Goal: Transaction & Acquisition: Purchase product/service

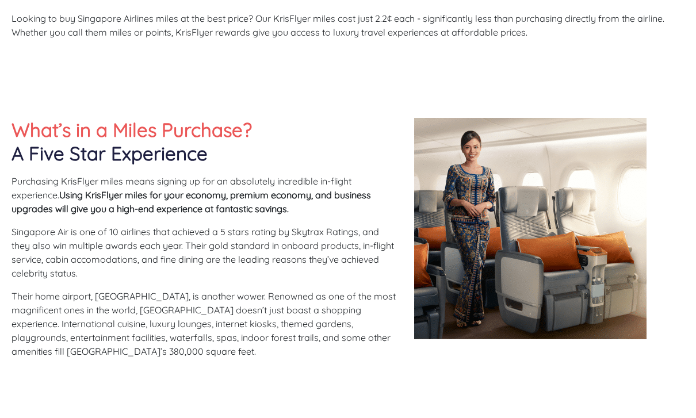
scroll to position [458, 0]
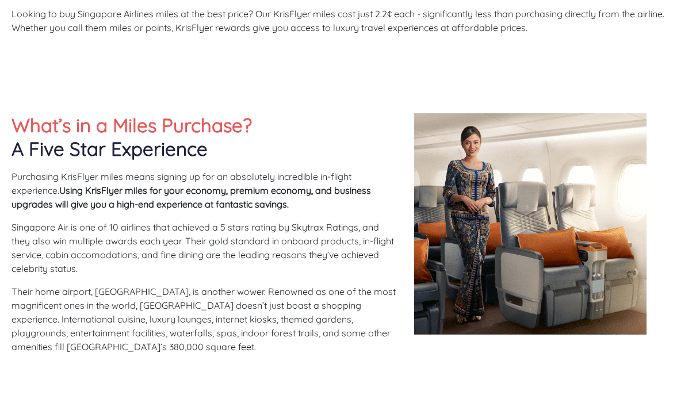
click at [450, 370] on div "What’s in a Miles Purchase? A Five Star Experience Purchasing KrisFlyer miles m…" at bounding box center [348, 238] width 696 height 365
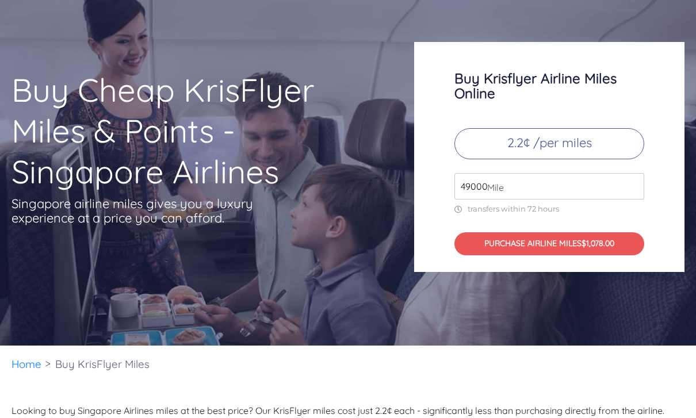
scroll to position [0, 0]
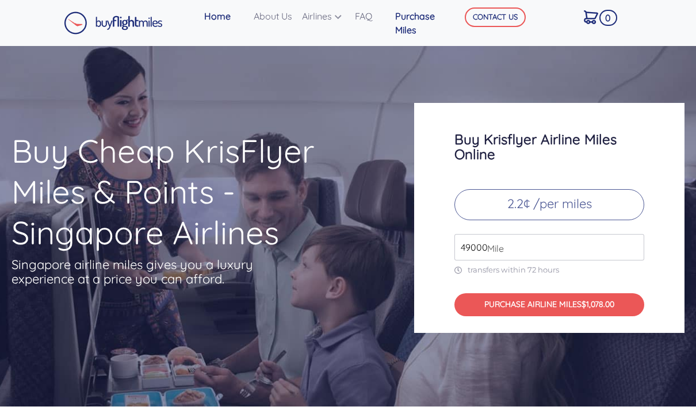
click at [428, 21] on link "Purchase Miles" at bounding box center [421, 23] width 63 height 37
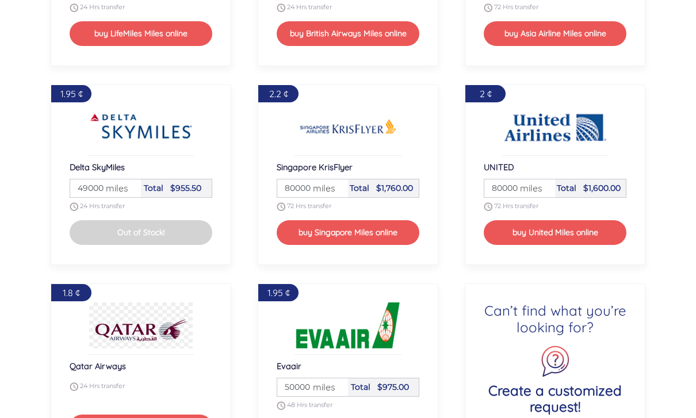
scroll to position [1335, 0]
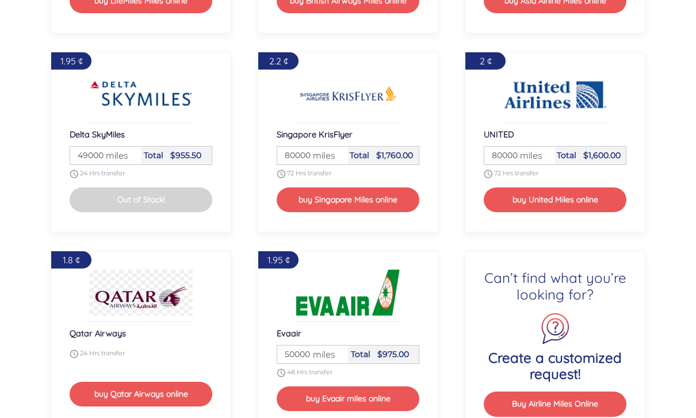
click at [366, 164] on div "Total $1,760.00" at bounding box center [383, 156] width 71 height 18
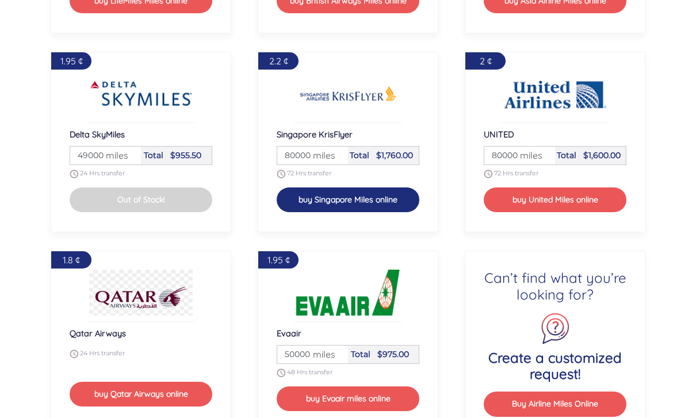
click at [323, 212] on button "buy Singapore Miles online" at bounding box center [348, 199] width 143 height 25
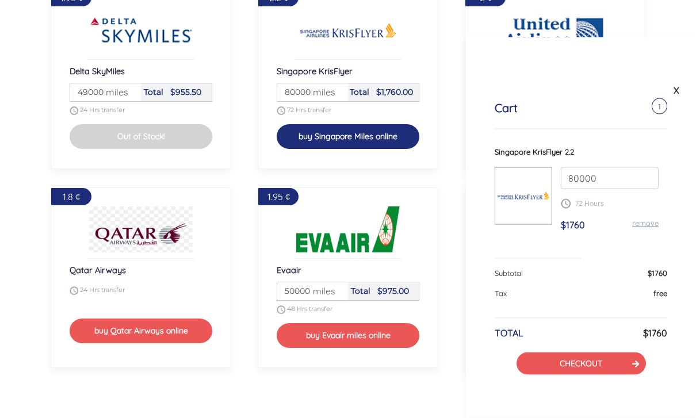
scroll to position [1402, 0]
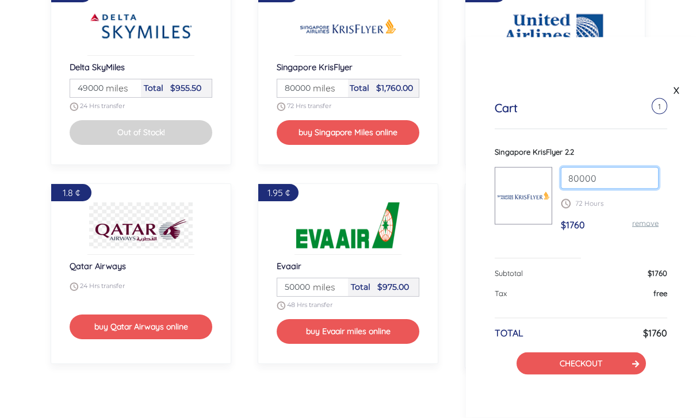
click at [617, 179] on input "80000" at bounding box center [610, 178] width 98 height 22
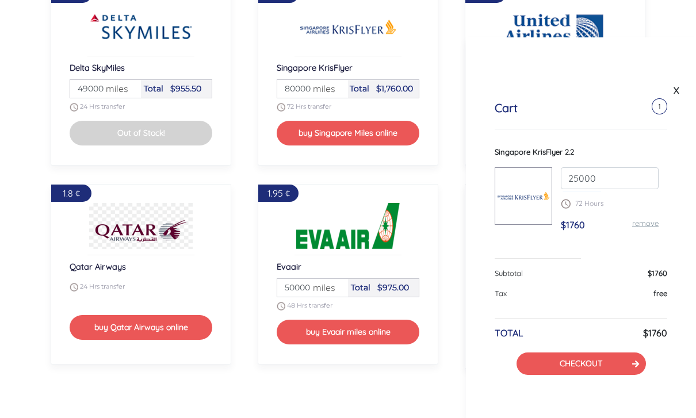
click at [608, 242] on div "Singapore KrisFlyer 2.2 25000 72 Hours $1760 remove" at bounding box center [581, 203] width 173 height 112
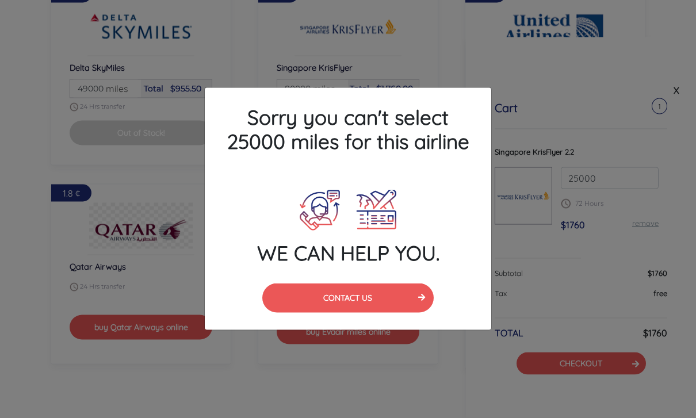
scroll to position [1403, 0]
click at [633, 184] on div "Sorry you can't select 25000 miles for this airline WE CAN HELP YOU. CONTACT US" at bounding box center [348, 209] width 696 height 418
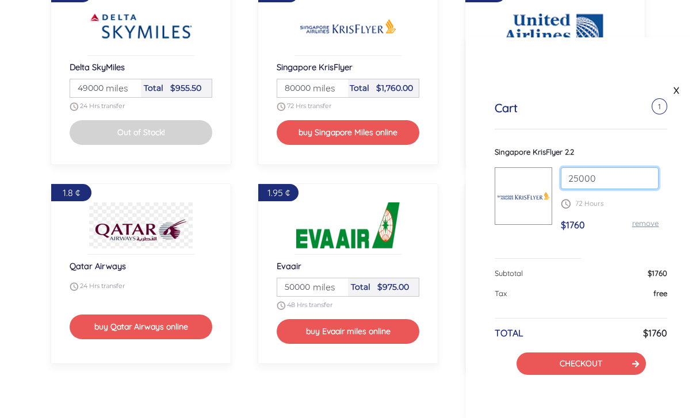
scroll to position [1402, 0]
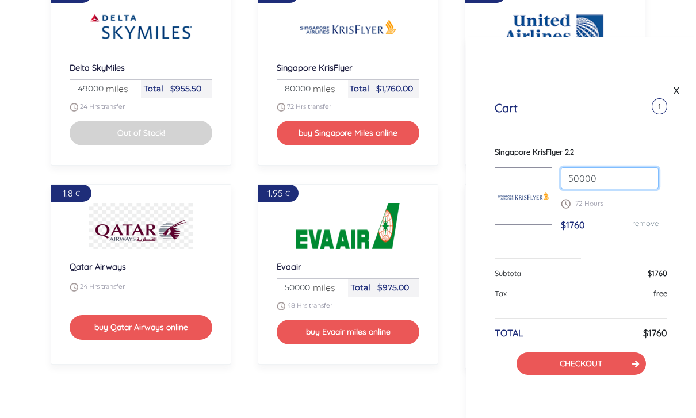
type input "50000"
click at [619, 183] on input "50000" at bounding box center [610, 178] width 98 height 22
click at [601, 265] on div "Cart 1 Singapore KrisFlyer 2.2 50000 72 Hours $1760 remove Subtotal $1760 Tax f…" at bounding box center [581, 237] width 230 height 331
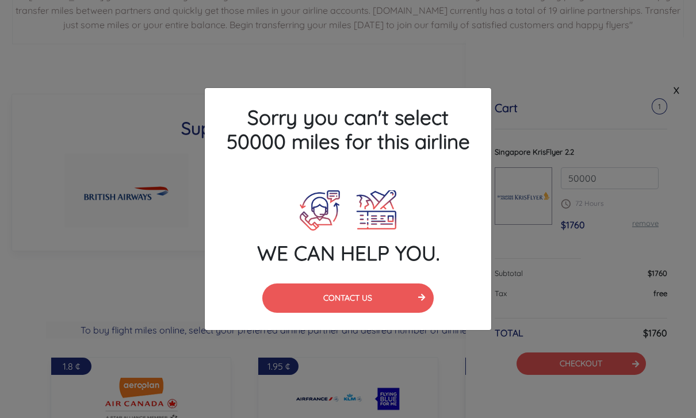
scroll to position [631, 0]
click at [463, 158] on h4 "Sorry you can't select 50000 miles for this airline" at bounding box center [348, 129] width 286 height 83
click at [588, 114] on div "Sorry you can't select 50000 miles for this airline WE CAN HELP YOU. CONTACT US" at bounding box center [348, 209] width 696 height 418
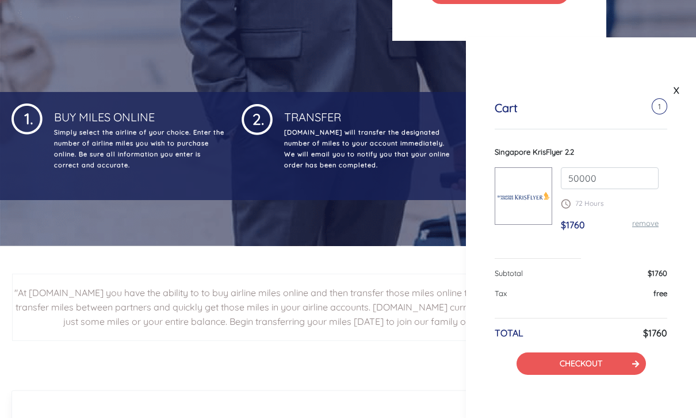
scroll to position [289, 0]
